Goal: Task Accomplishment & Management: Complete application form

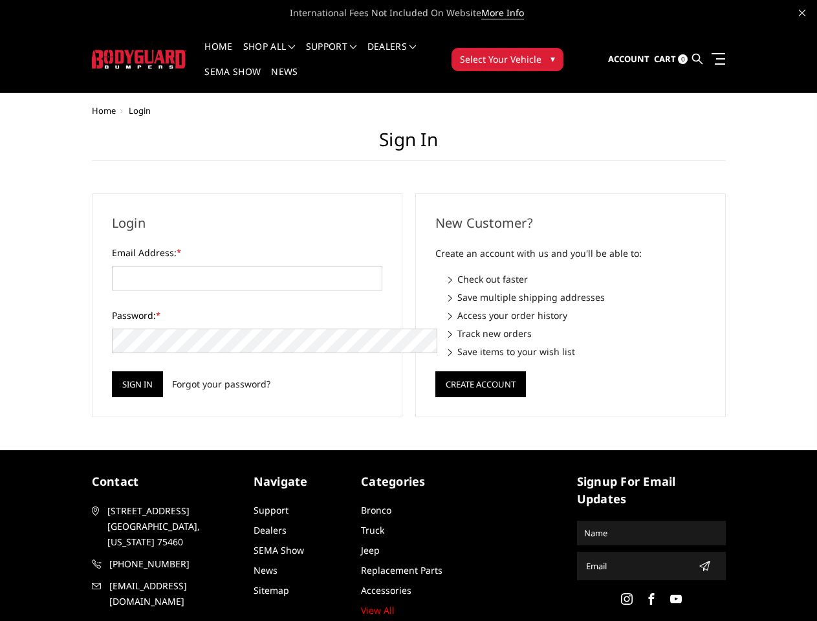
click at [409, 311] on div "New Customer? Create an account with us and you'll be able to: Check out faster…" at bounding box center [570, 305] width 323 height 224
click at [349, 47] on li "Support FAQ Install Instructions Shipping Warranty Terms & Conditions Cancellat…" at bounding box center [331, 54] width 61 height 25
click at [348, 54] on li "Support FAQ Install Instructions Shipping Warranty Terms & Conditions Cancellat…" at bounding box center [331, 54] width 61 height 25
click at [541, 52] on span "Select Your Vehicle" at bounding box center [501, 59] width 82 height 14
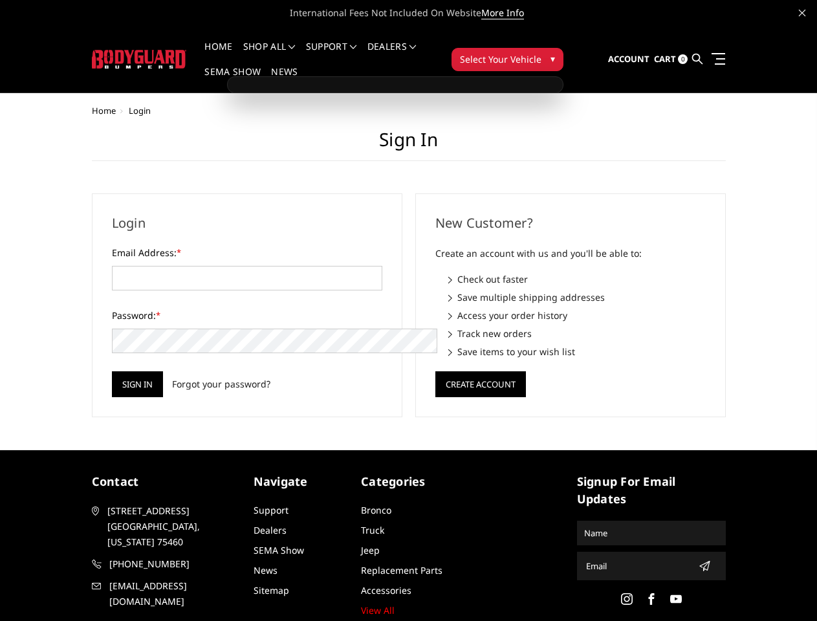
click at [541, 52] on span "Select Your Vehicle" at bounding box center [501, 59] width 82 height 14
click at [112, 371] on input "Sign in" at bounding box center [137, 384] width 51 height 26
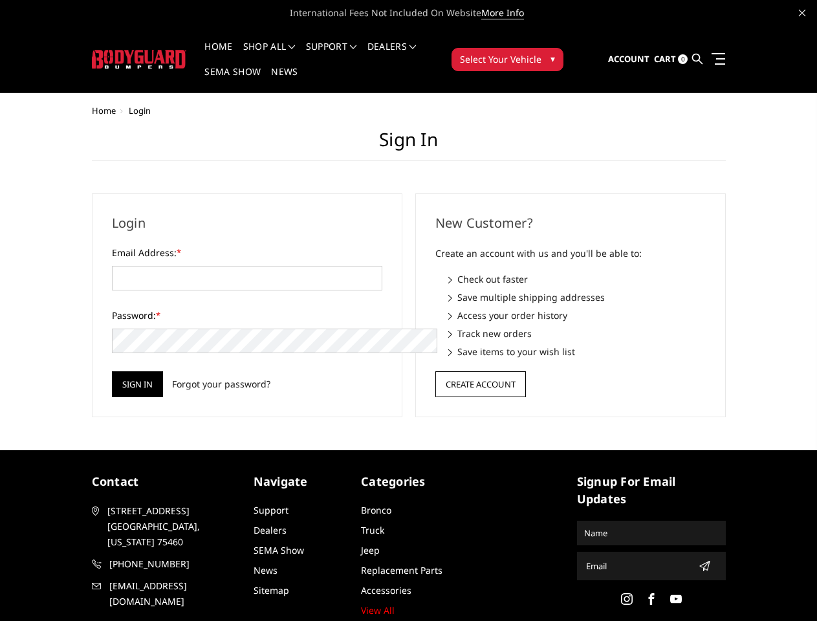
click at [480, 371] on button "Create Account" at bounding box center [480, 384] width 91 height 26
click at [699, 561] on icon "submit" at bounding box center [704, 566] width 10 height 10
